Goal: Find specific page/section: Find specific page/section

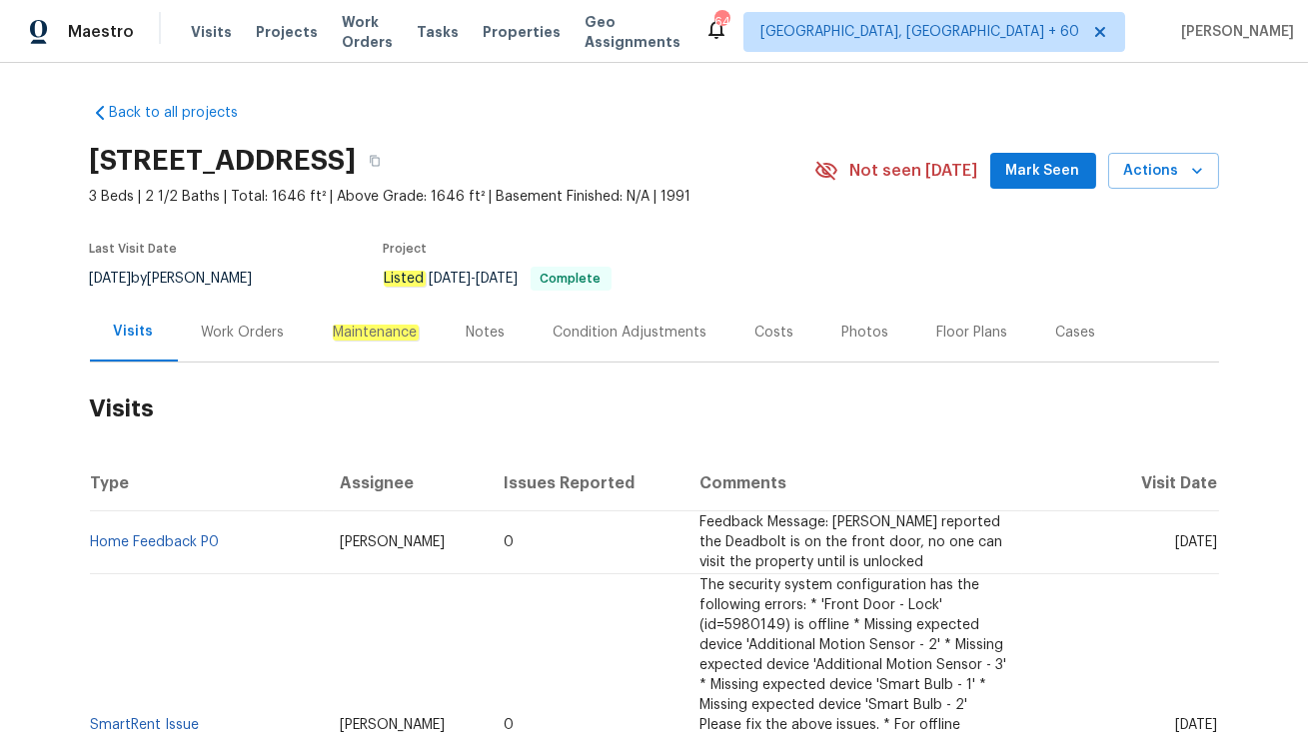
scroll to position [74, 0]
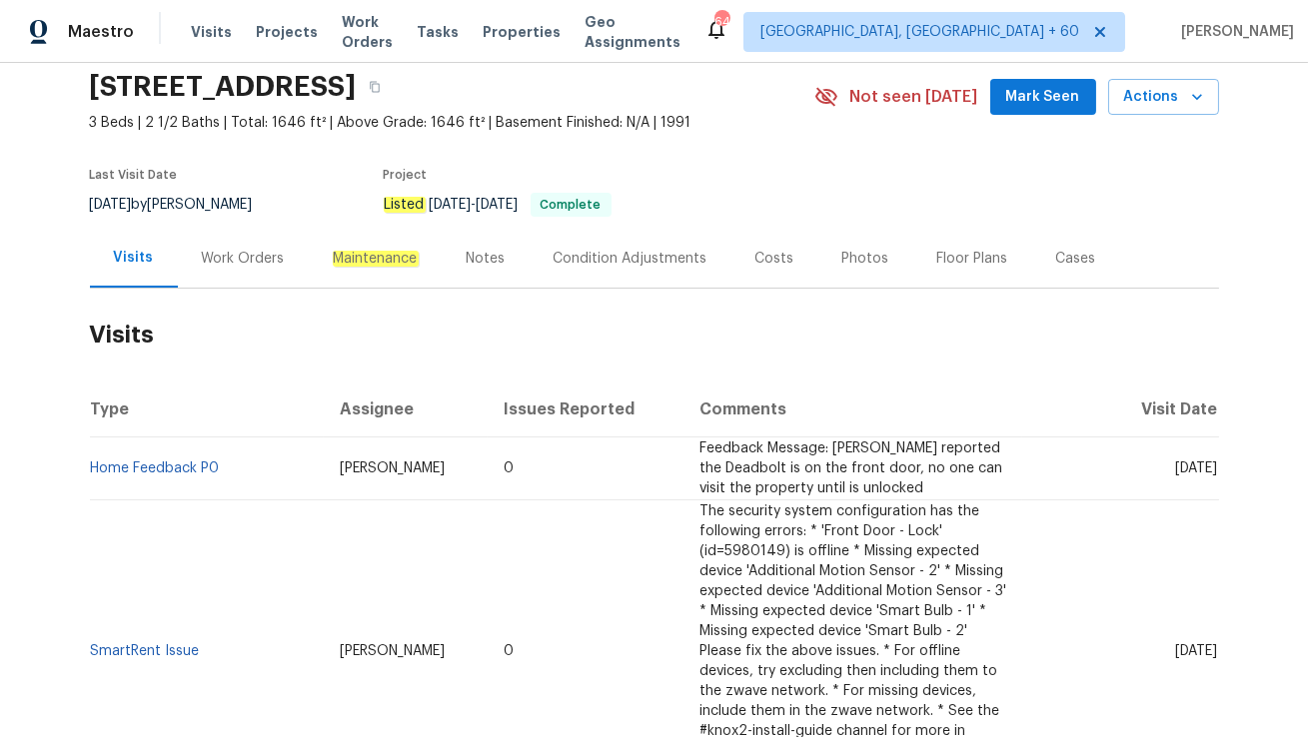
click at [221, 288] on div "Work Orders" at bounding box center [243, 258] width 131 height 59
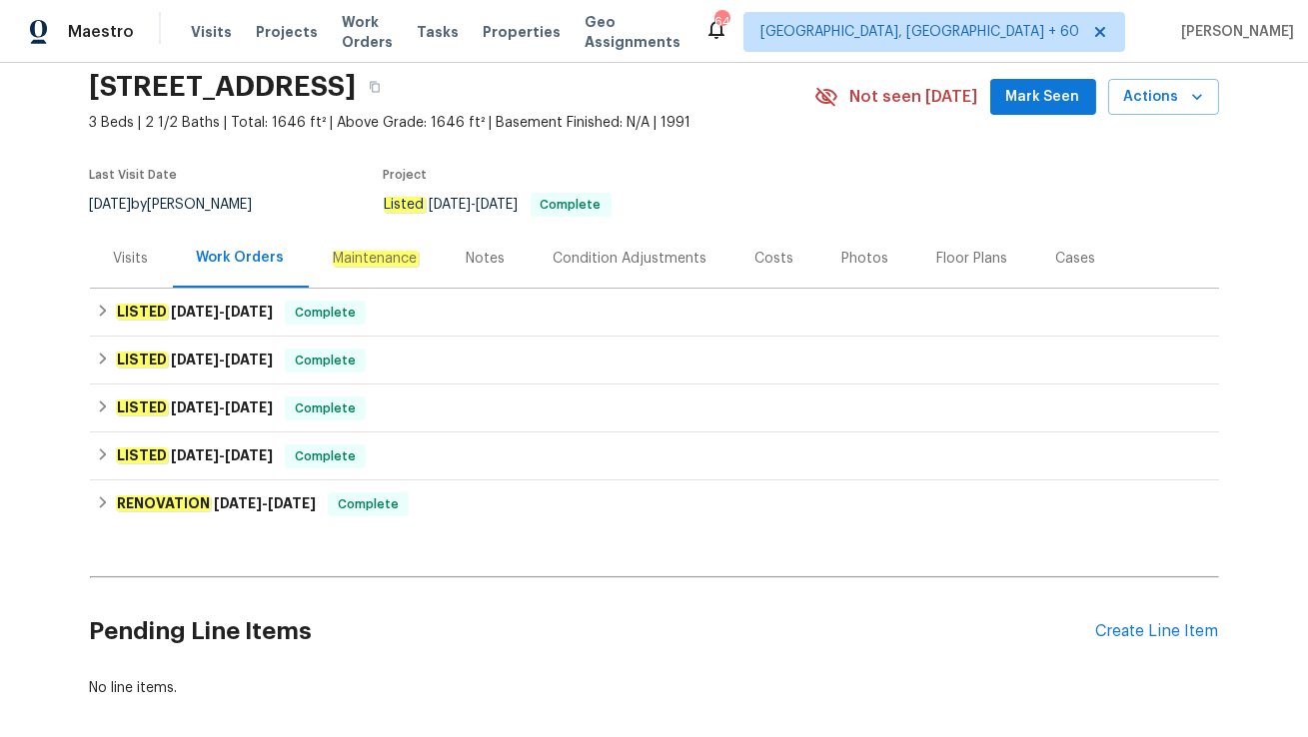
click at [146, 269] on div "Visits" at bounding box center [131, 259] width 35 height 20
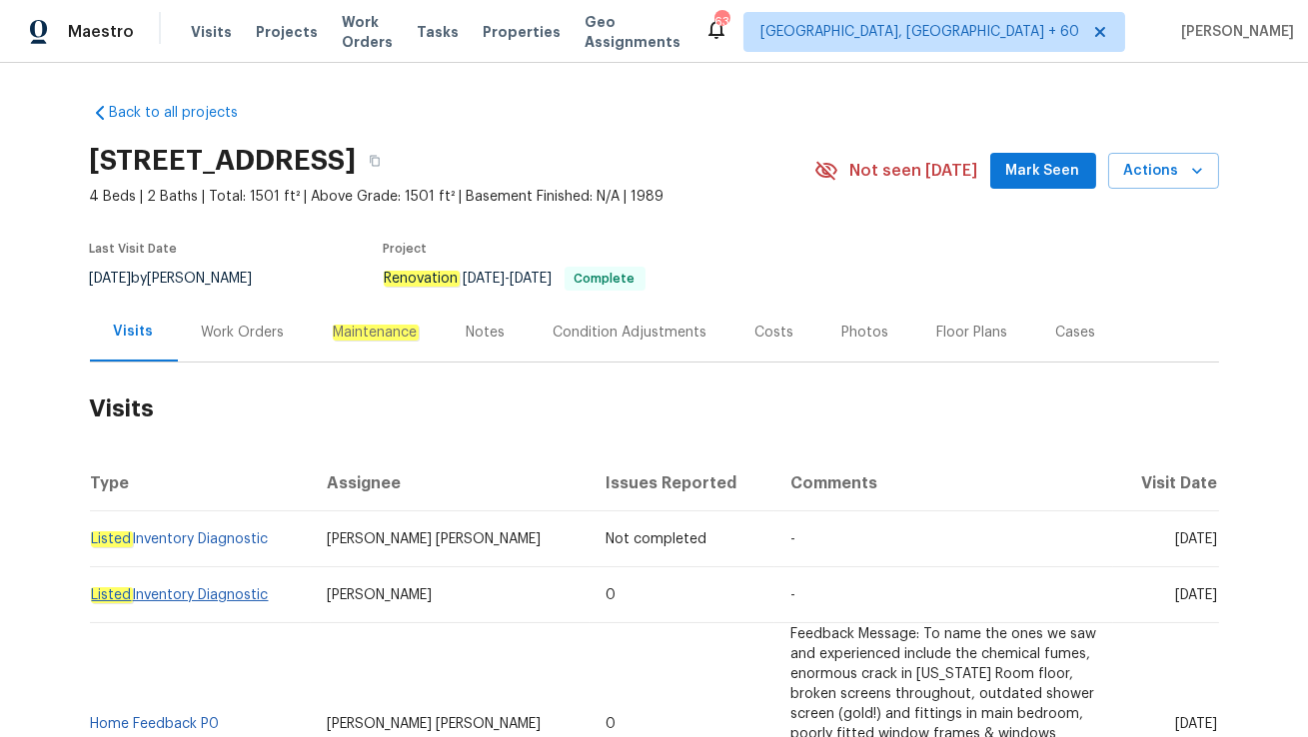
drag, startPoint x: 273, startPoint y: 591, endPoint x: 242, endPoint y: 591, distance: 31.0
click at [242, 591] on td "Listed Inventory Diagnostic" at bounding box center [200, 596] width 221 height 56
click at [274, 598] on td "Listed Inventory Diagnostic" at bounding box center [200, 596] width 221 height 56
drag, startPoint x: 276, startPoint y: 593, endPoint x: 90, endPoint y: 589, distance: 185.9
click at [90, 589] on td "Listed Inventory Diagnostic" at bounding box center [200, 596] width 221 height 56
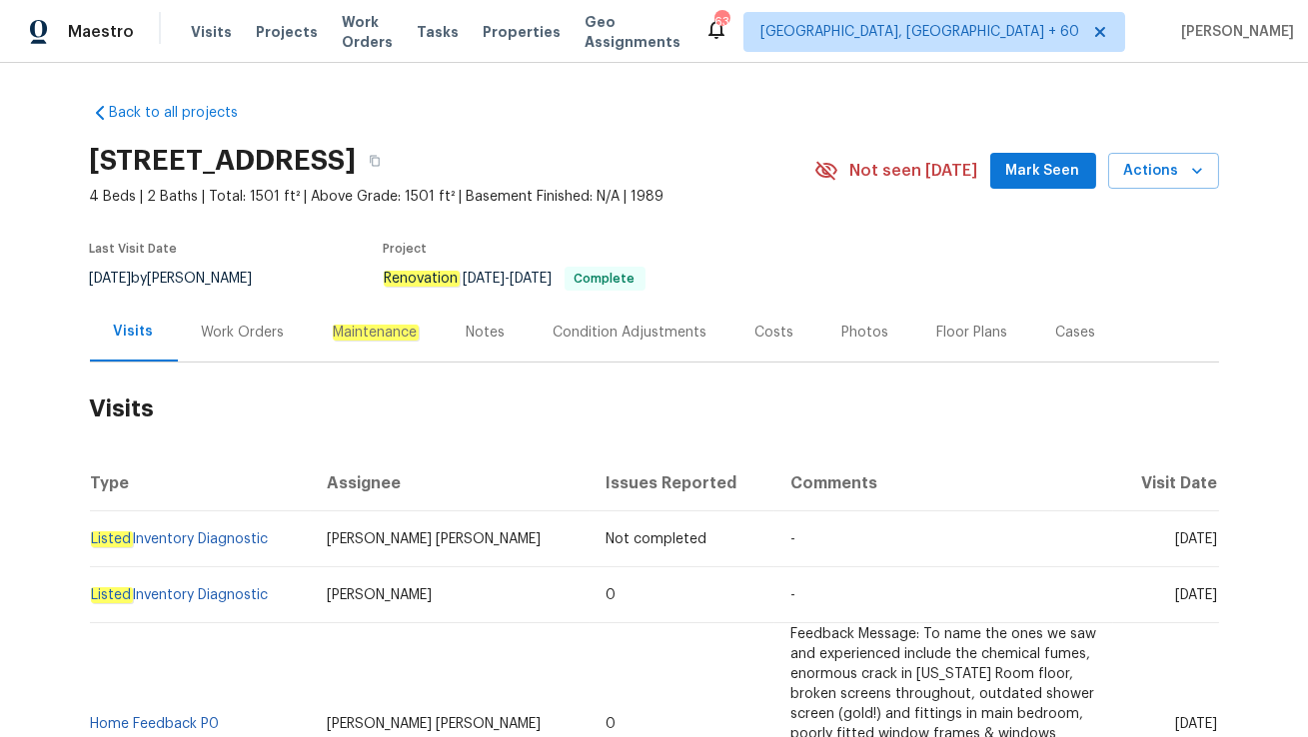
copy link "Listed Inventory Diagnostic"
click at [209, 595] on link "Listed Inventory Diagnostic" at bounding box center [180, 596] width 178 height 14
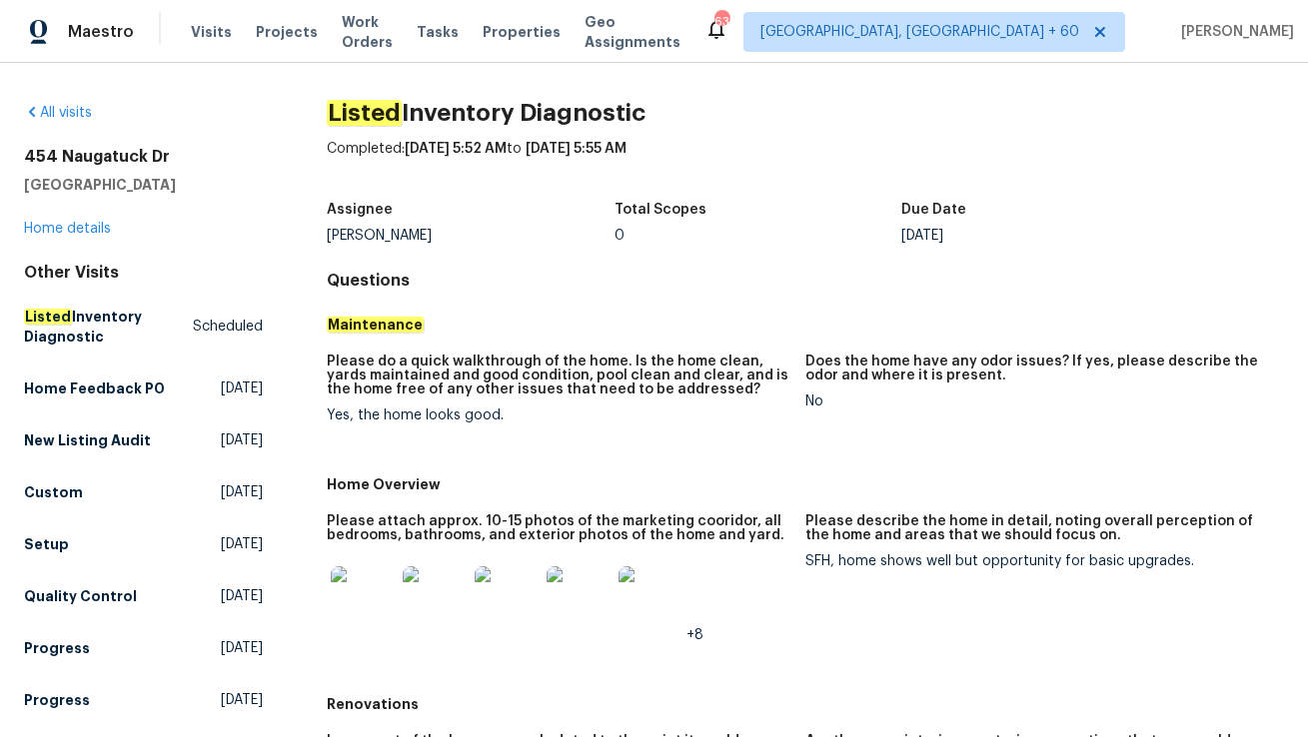
scroll to position [39, 0]
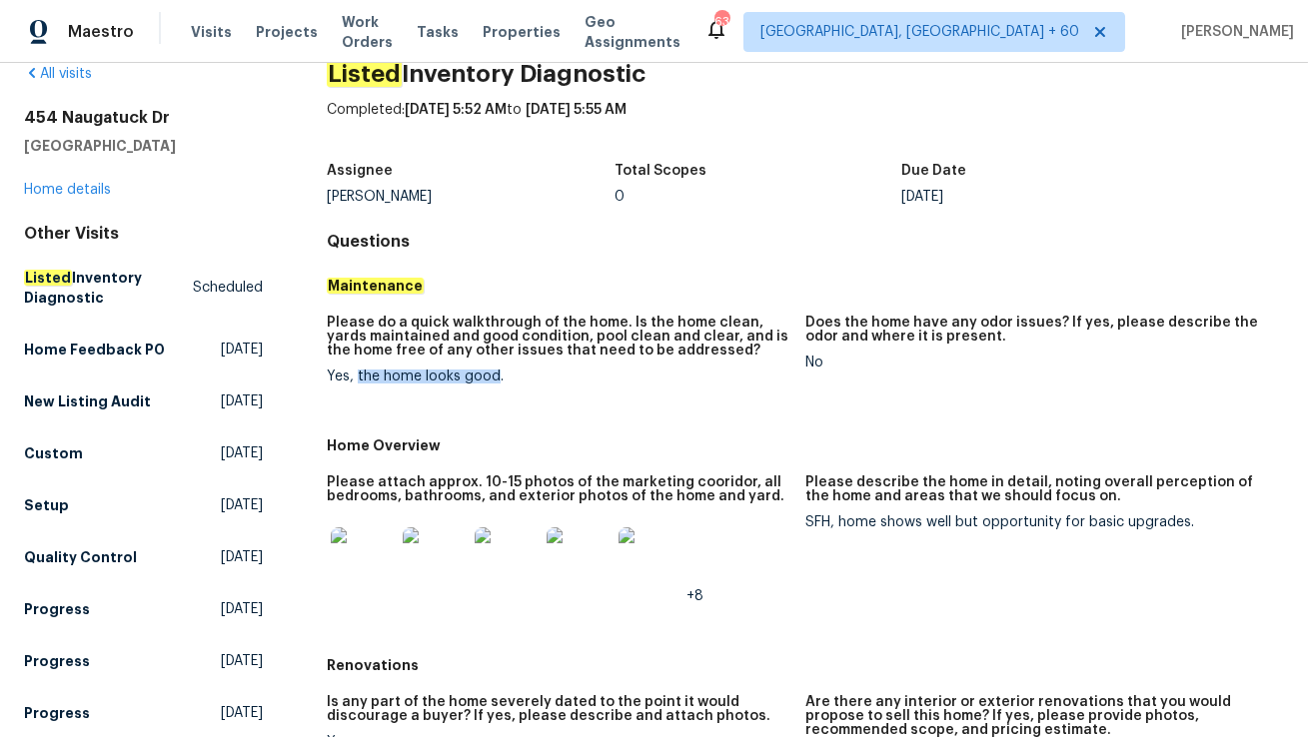
drag, startPoint x: 355, startPoint y: 375, endPoint x: 494, endPoint y: 371, distance: 138.9
click at [494, 371] on div "Yes, the home looks good." at bounding box center [558, 377] width 463 height 14
copy div "the home looks good"
